Goal: Find contact information: Find contact information

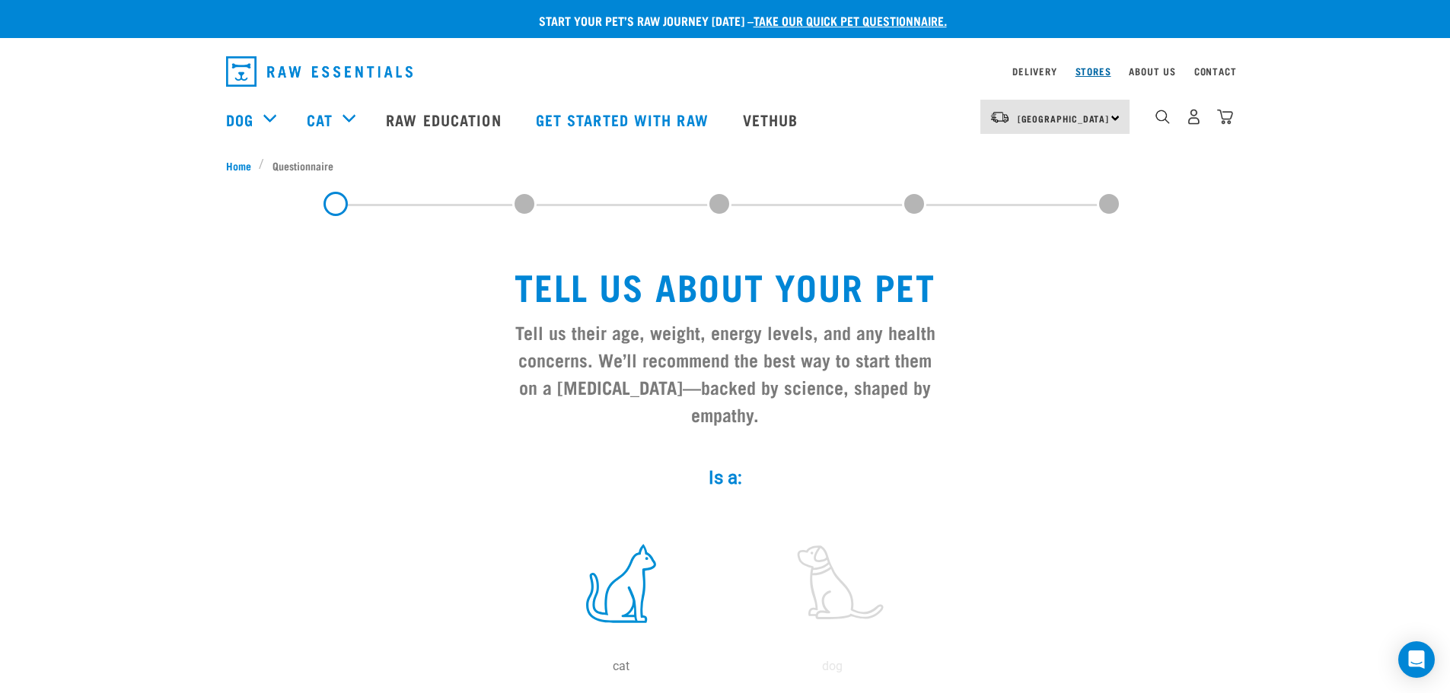
click at [1097, 68] on link "Stores" at bounding box center [1093, 70] width 36 height 5
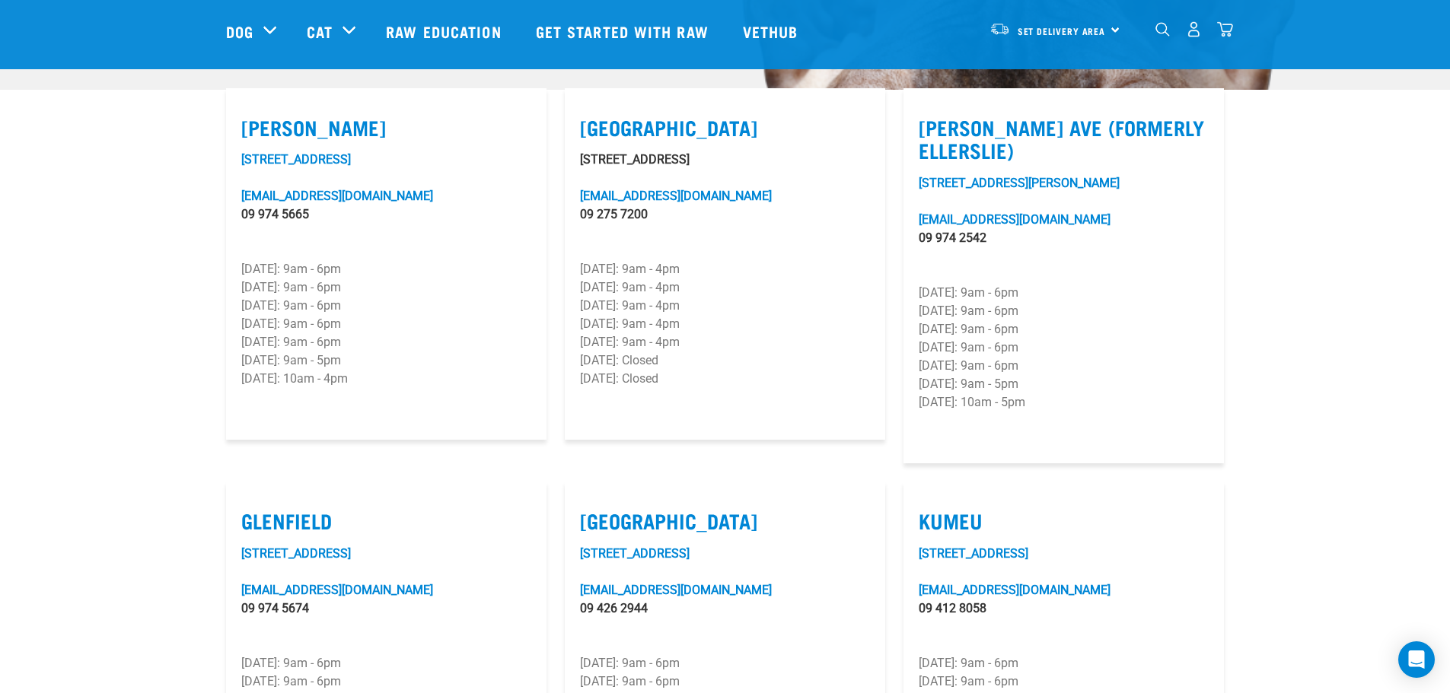
scroll to position [31, 0]
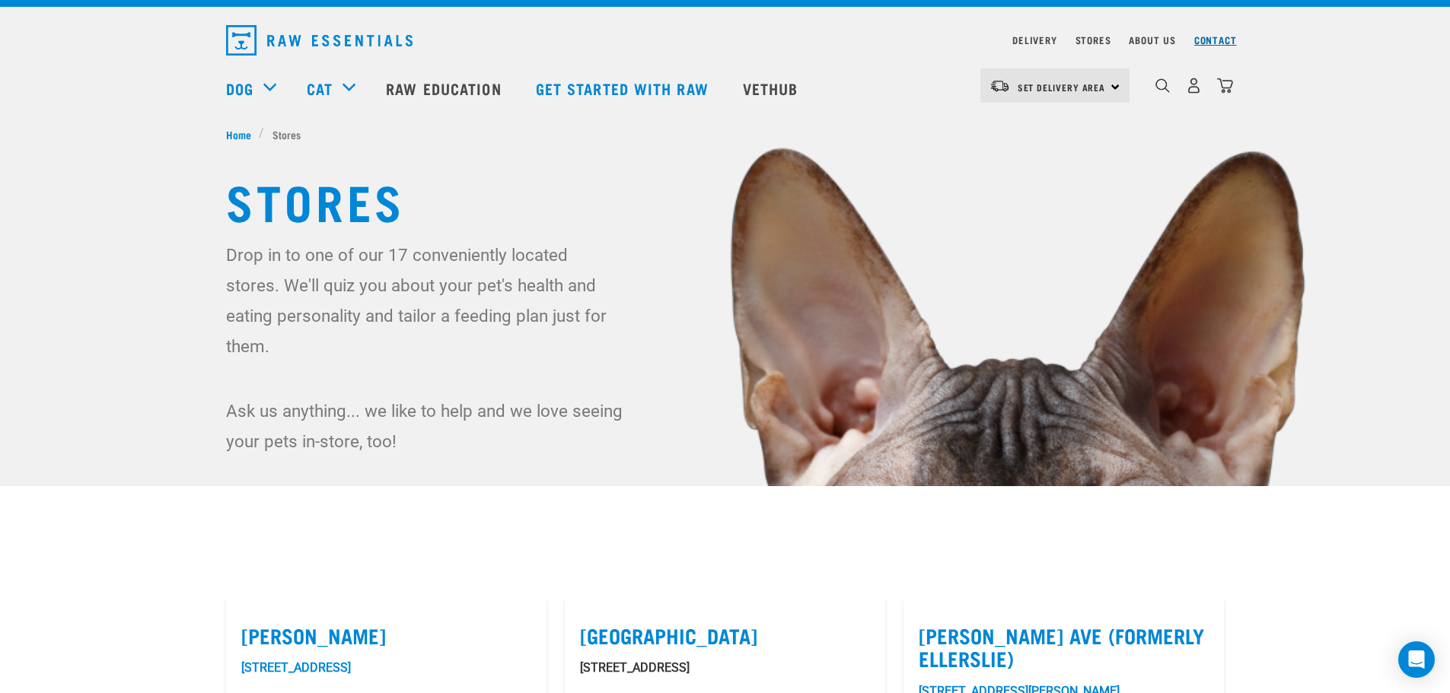
click at [1204, 37] on link "Contact" at bounding box center [1215, 39] width 43 height 5
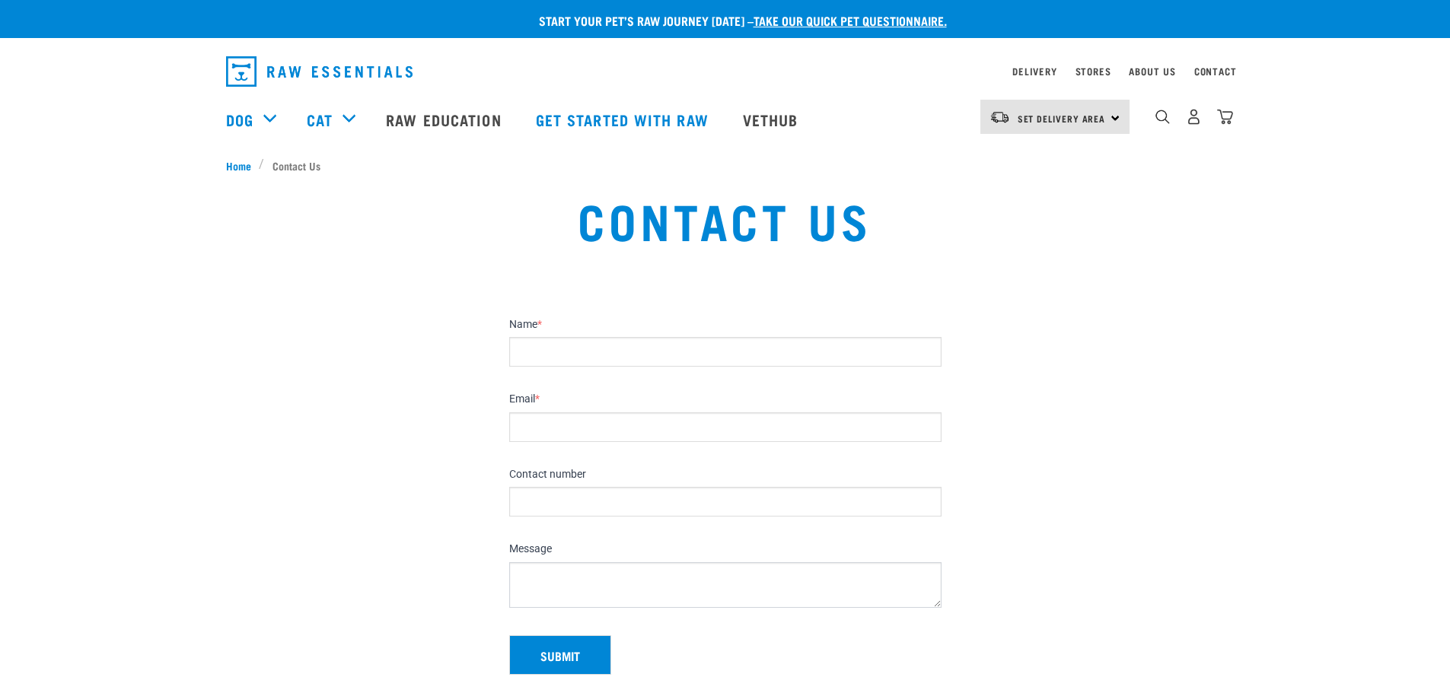
click at [549, 349] on input "Name *" at bounding box center [725, 352] width 432 height 30
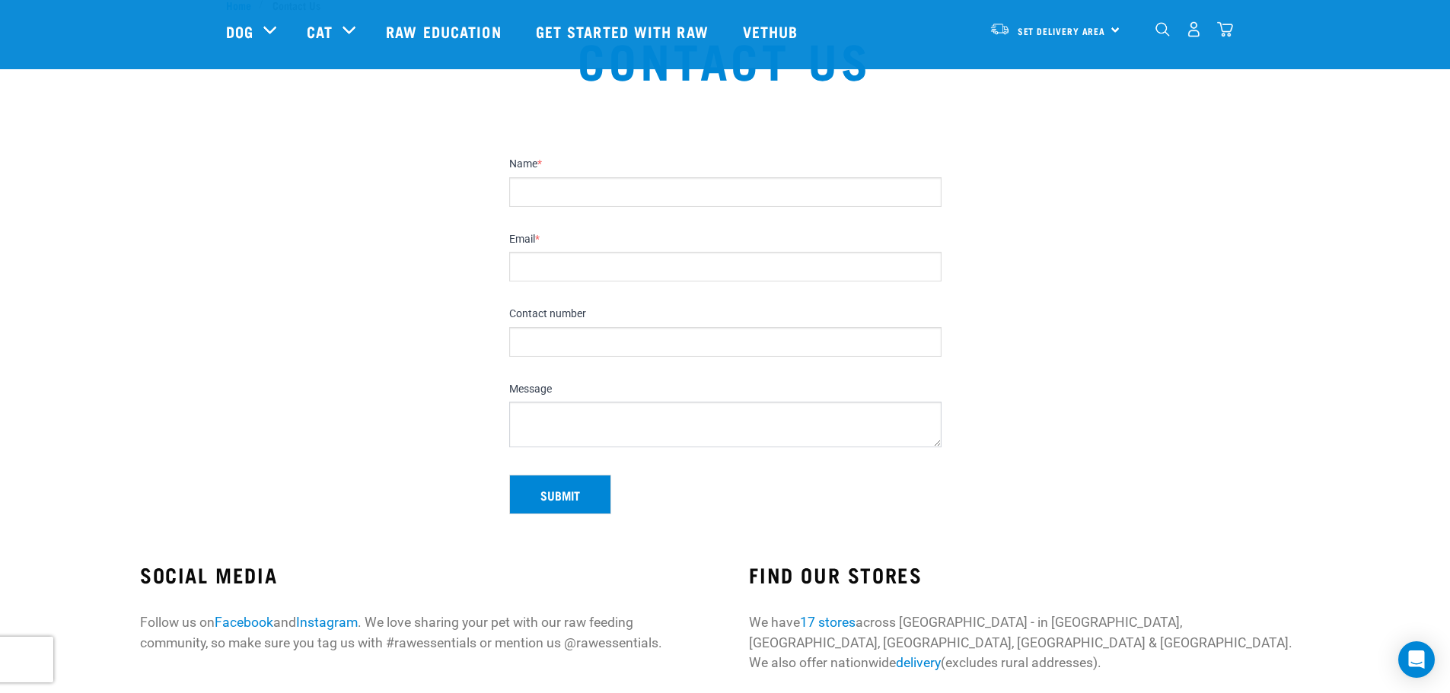
scroll to position [76, 0]
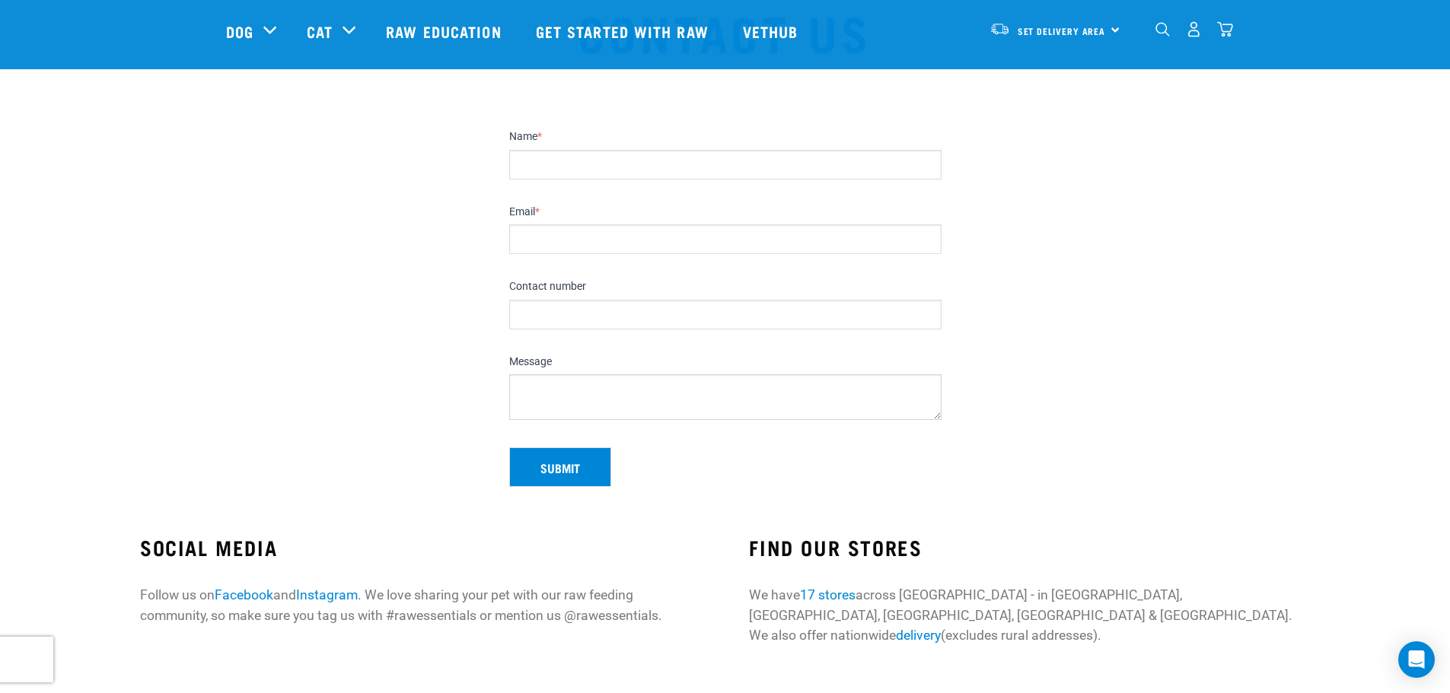
click at [345, 309] on section "Name * Email * Contact number Message Leave this field blank Submit" at bounding box center [725, 303] width 1450 height 404
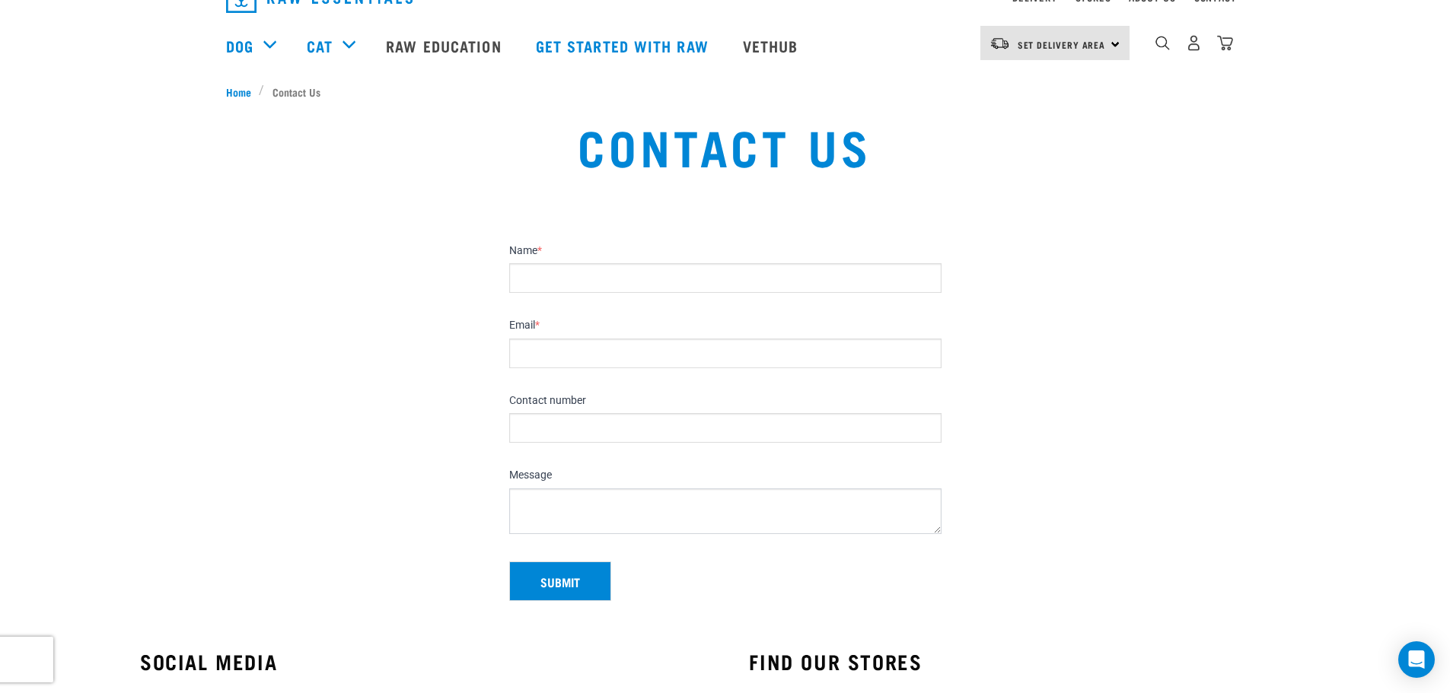
scroll to position [0, 0]
